Goal: Task Accomplishment & Management: Use online tool/utility

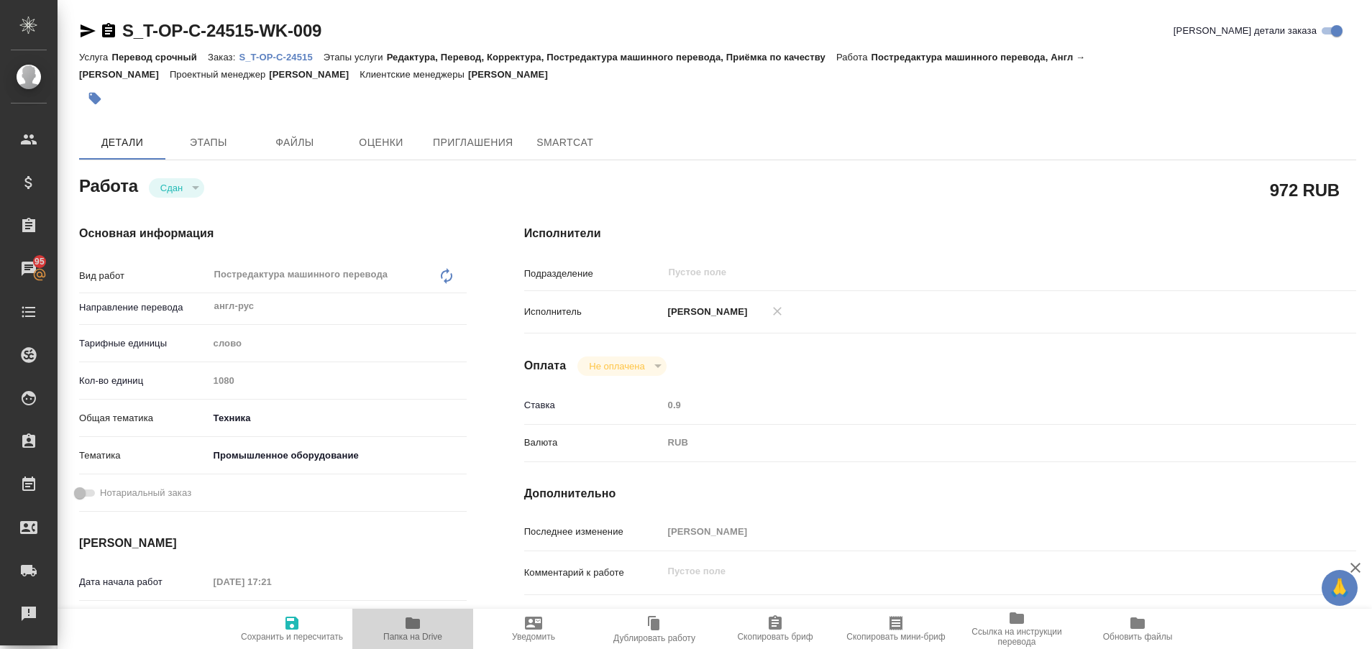
click at [413, 627] on icon "button" at bounding box center [412, 624] width 14 height 12
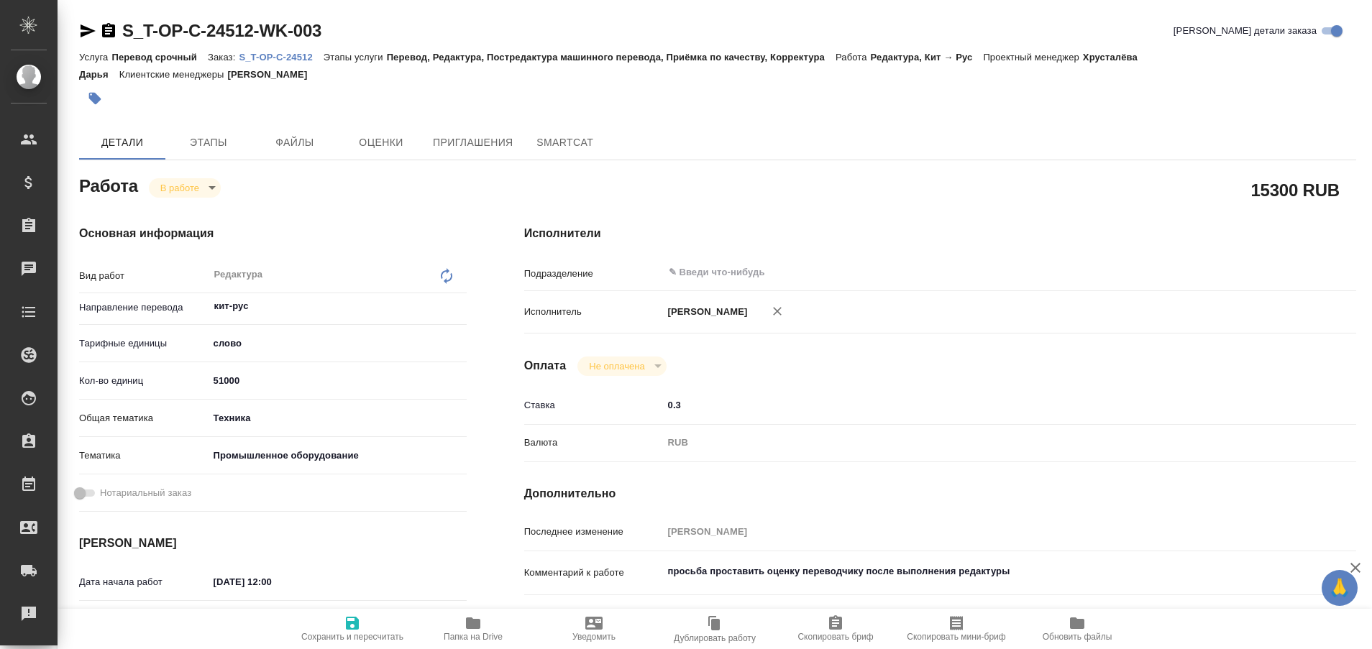
type textarea "x"
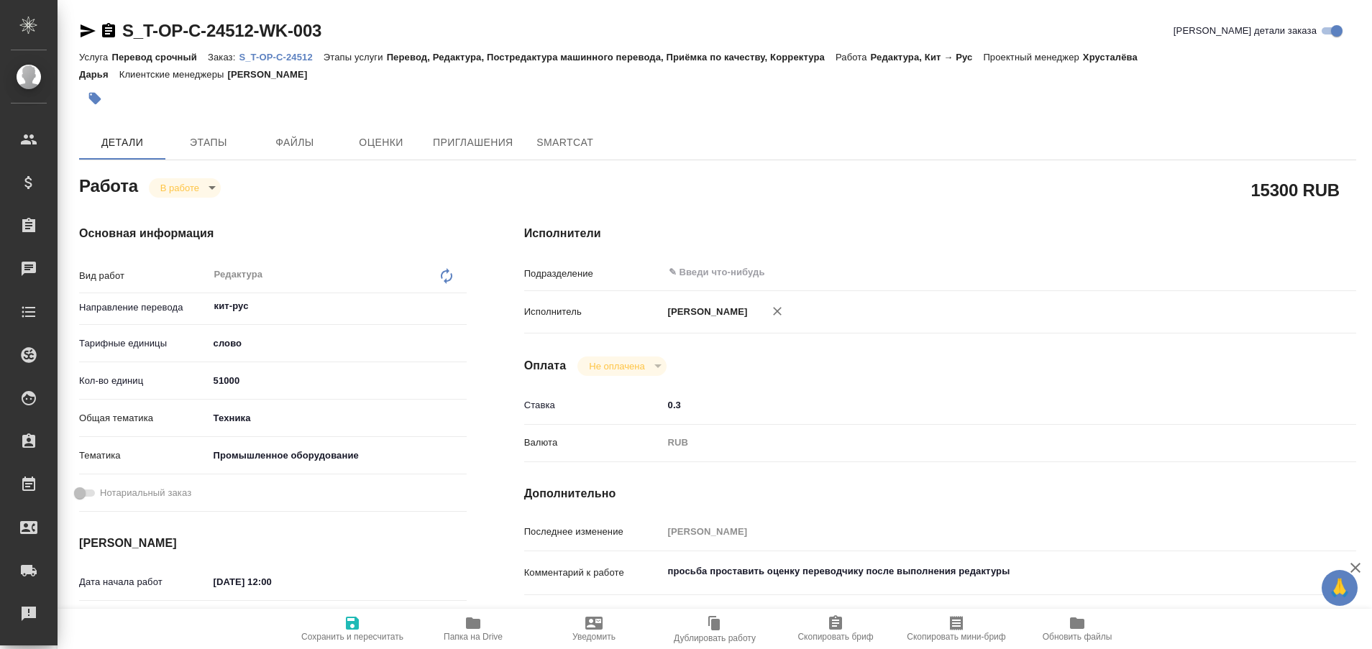
type textarea "x"
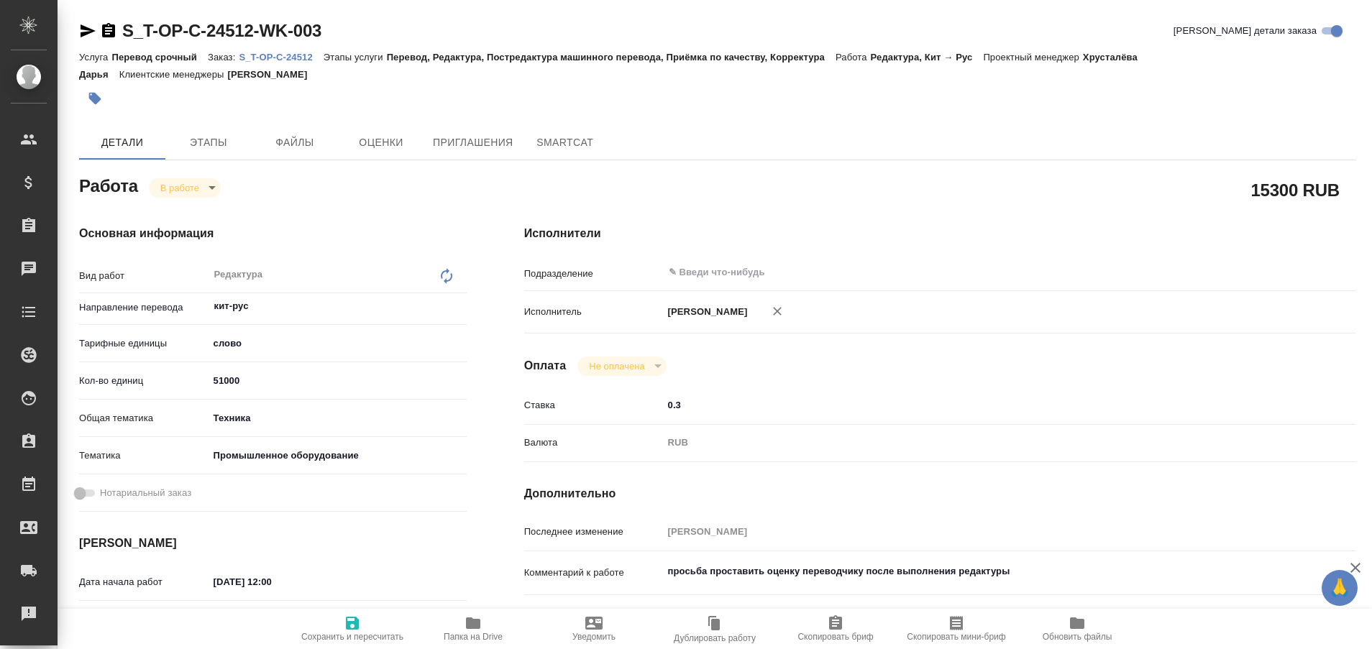
type textarea "x"
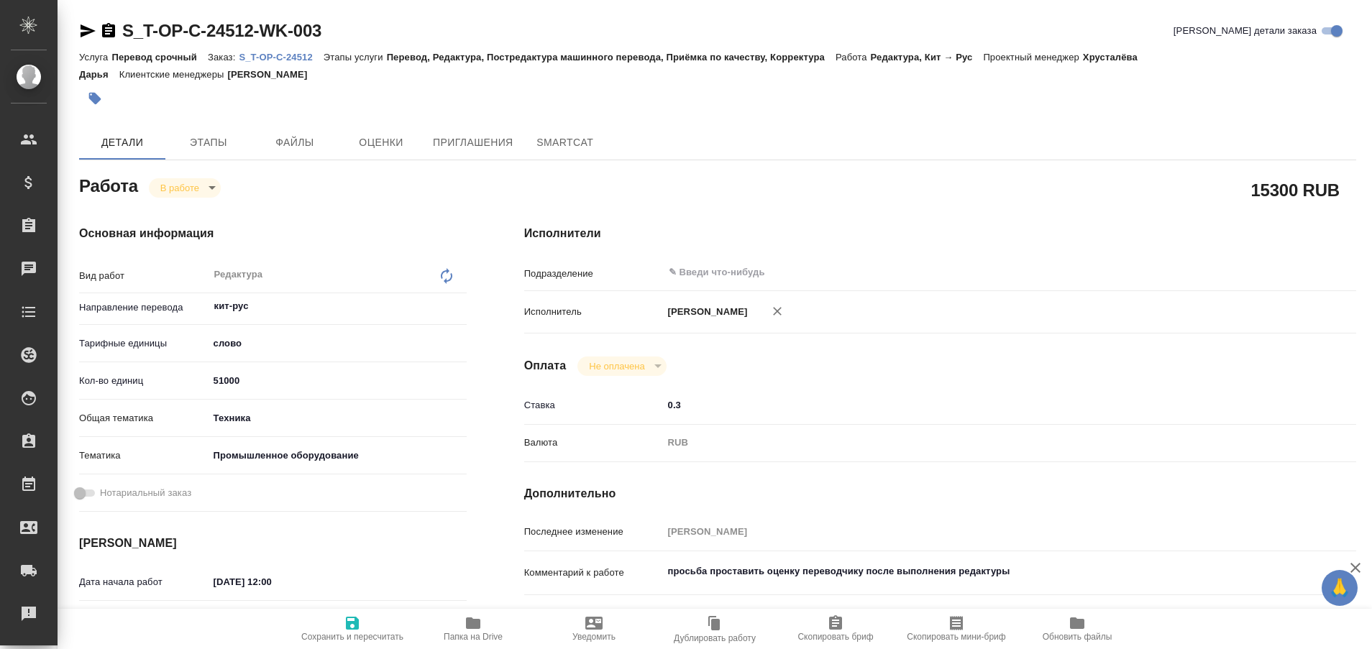
type textarea "x"
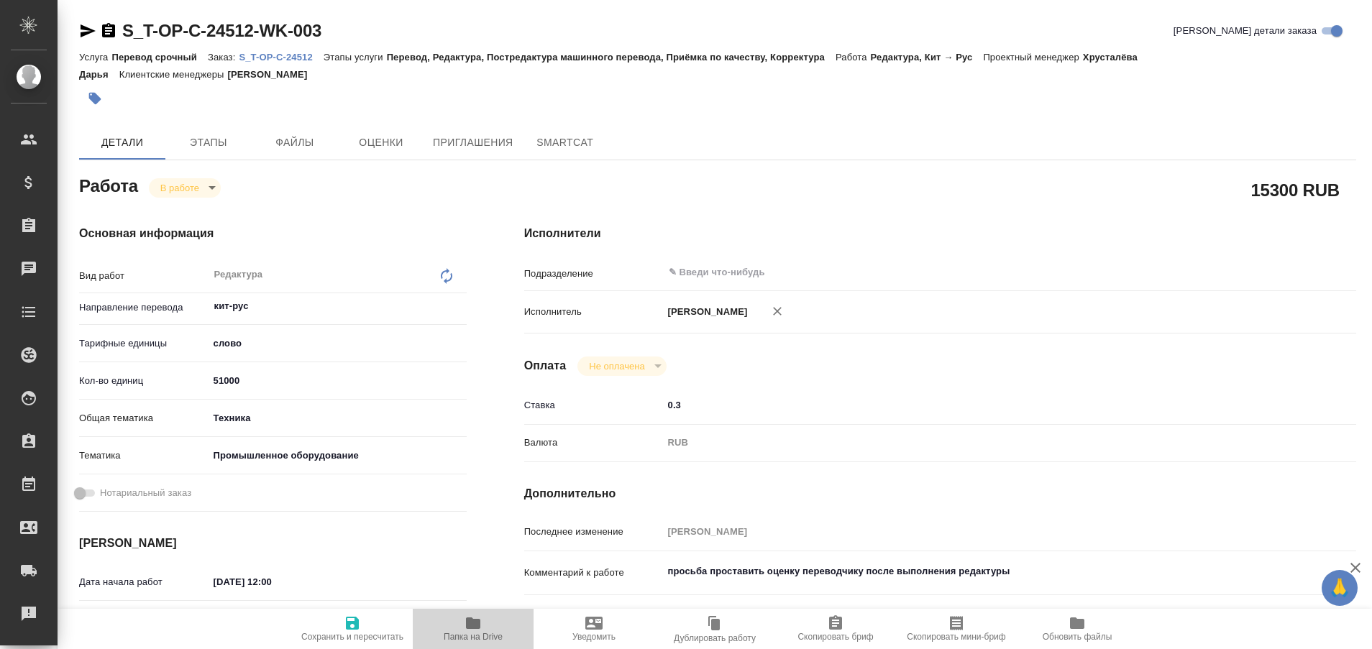
click at [479, 634] on span "Папка на Drive" at bounding box center [473, 637] width 59 height 10
type textarea "x"
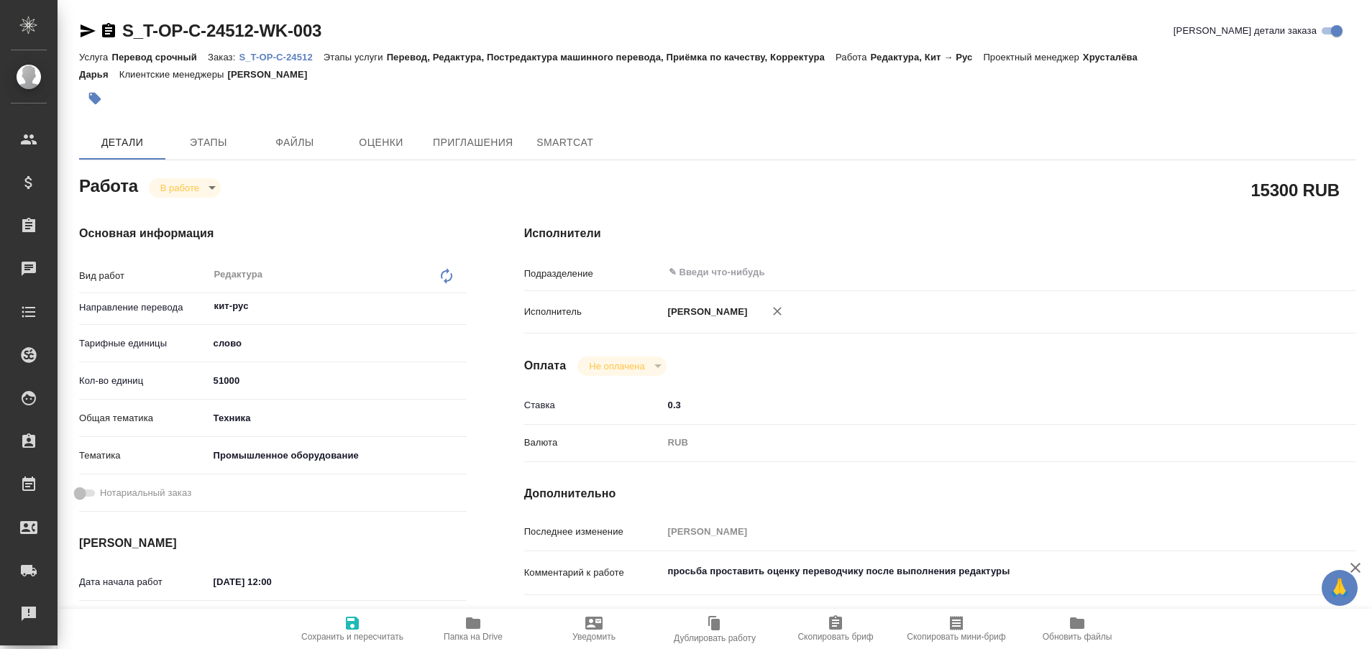
type textarea "x"
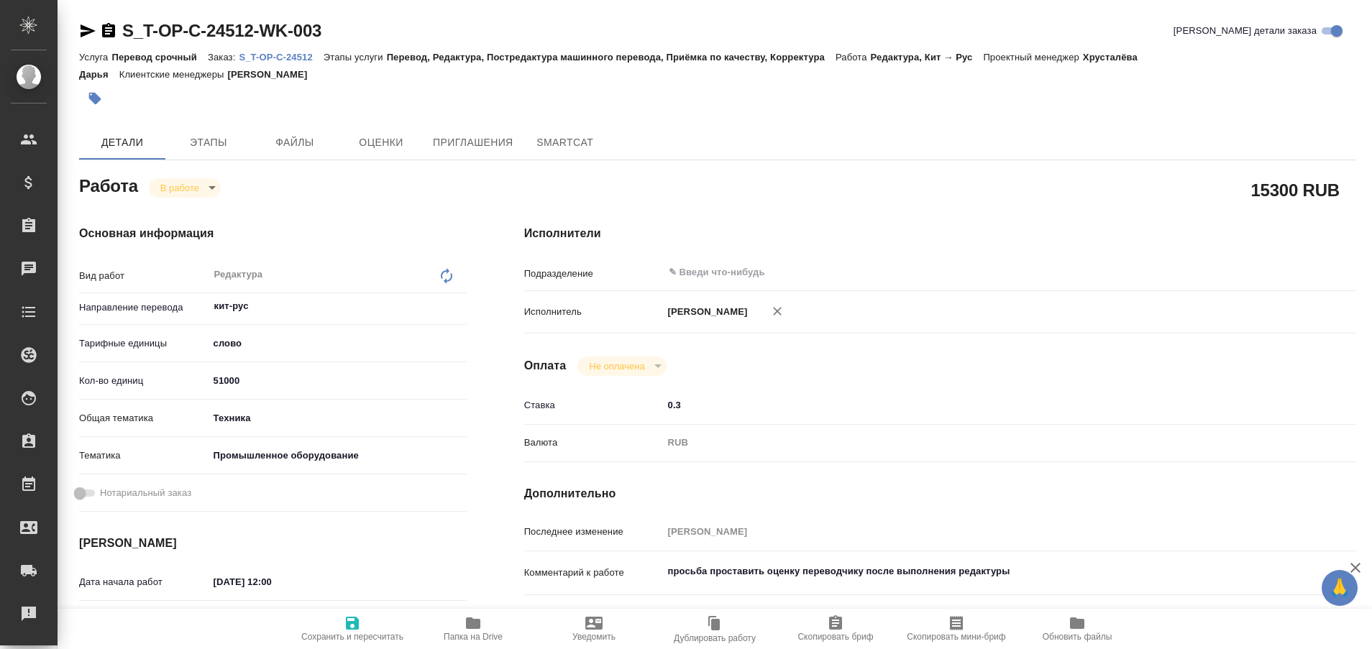
type textarea "x"
